Goal: Information Seeking & Learning: Learn about a topic

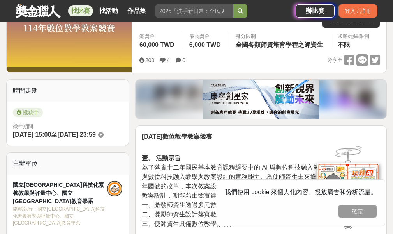
scroll to position [117, 0]
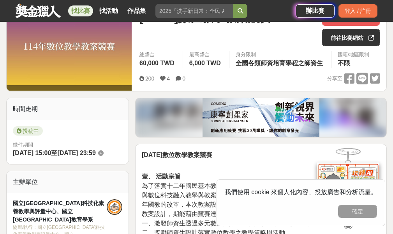
click at [364, 209] on button "確定" at bounding box center [358, 210] width 39 height 13
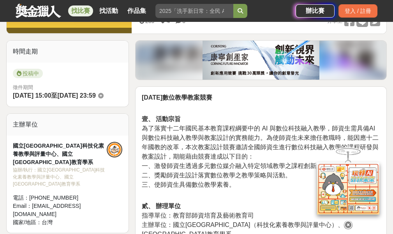
scroll to position [234, 0]
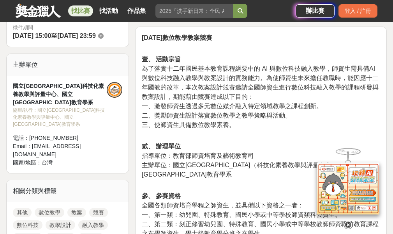
click at [351, 222] on icon at bounding box center [348, 224] width 9 height 9
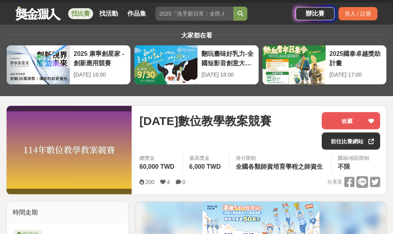
scroll to position [0, 0]
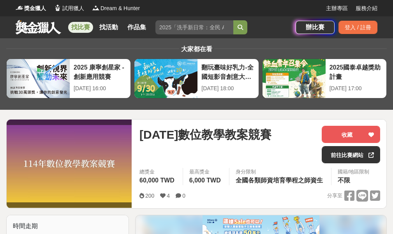
click at [84, 29] on link "找比賽" at bounding box center [80, 27] width 25 height 11
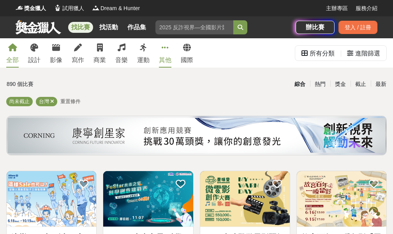
click at [167, 52] on link "其他" at bounding box center [165, 52] width 12 height 29
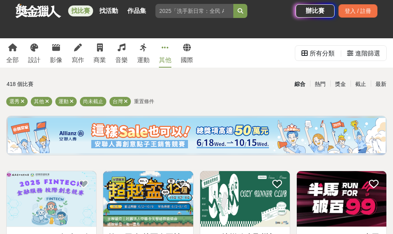
scroll to position [117, 0]
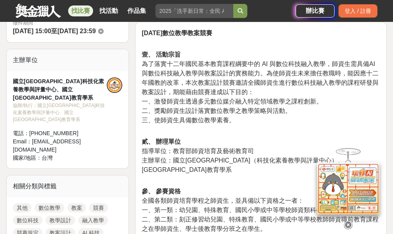
scroll to position [312, 0]
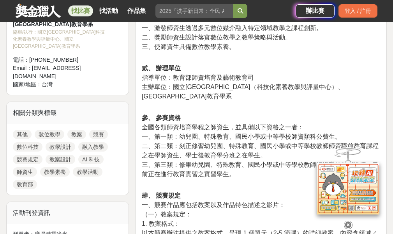
click at [78, 129] on link "教案" at bounding box center [76, 133] width 19 height 9
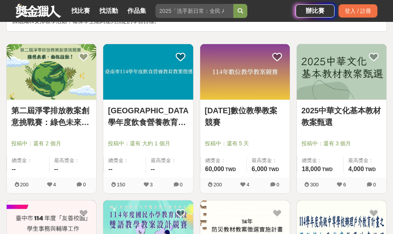
scroll to position [78, 0]
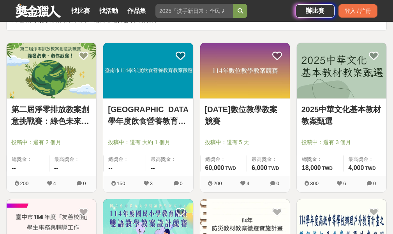
click at [233, 110] on link "114年數位教學教案競賽" at bounding box center [245, 114] width 80 height 23
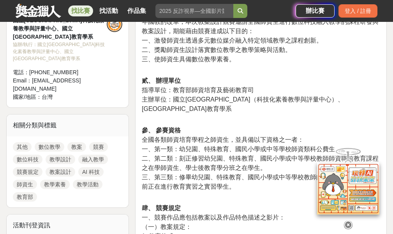
scroll to position [312, 0]
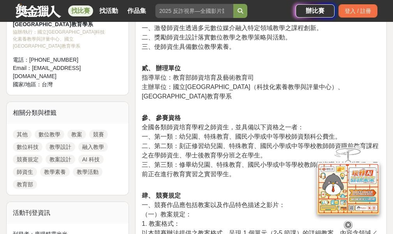
click at [77, 129] on link "教案" at bounding box center [76, 133] width 19 height 9
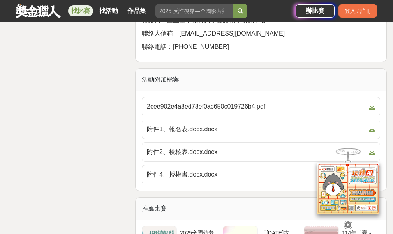
scroll to position [1326, 0]
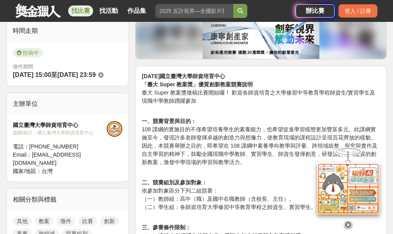
scroll to position [312, 0]
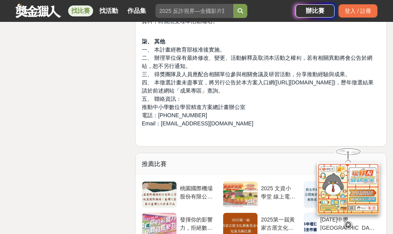
scroll to position [3354, 0]
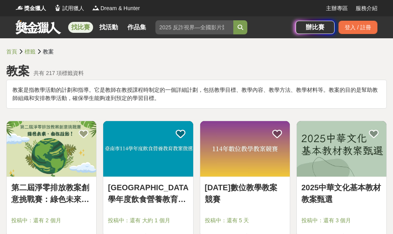
click at [82, 26] on link "找比賽" at bounding box center [80, 27] width 25 height 11
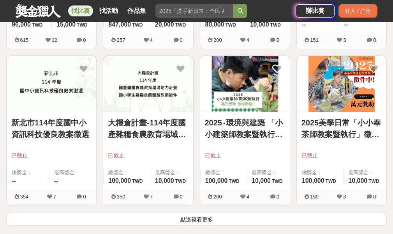
scroll to position [975, 0]
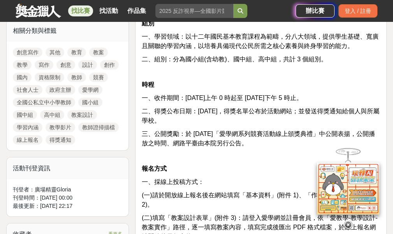
scroll to position [385, 0]
